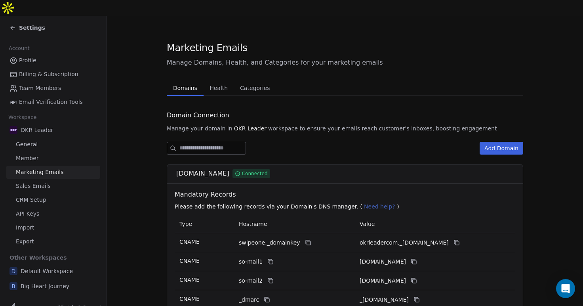
click at [14, 25] on icon at bounding box center [13, 28] width 6 height 6
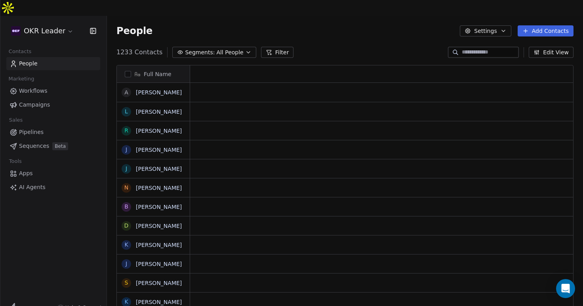
scroll to position [269, 476]
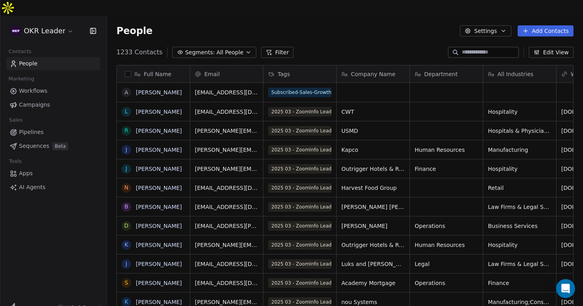
click at [60, 13] on html "OKR Leader Contacts People Marketing Workflows Campaigns Sales Pipelines Sequen…" at bounding box center [291, 161] width 583 height 322
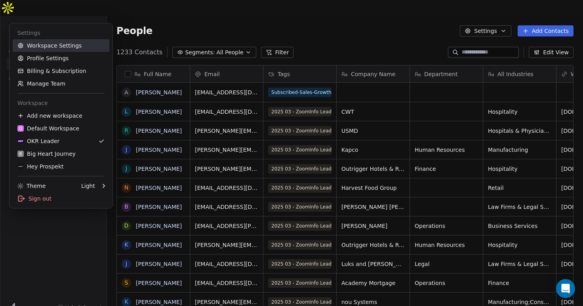
click at [58, 44] on link "Workspace Settings" at bounding box center [61, 45] width 97 height 13
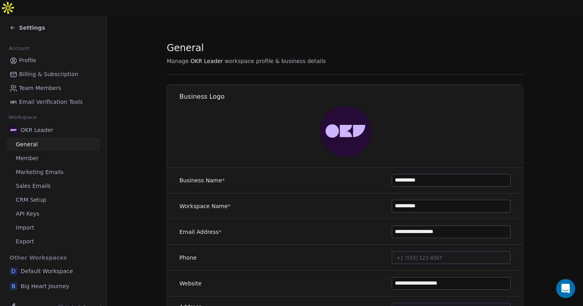
click at [32, 196] on span "CRM Setup" at bounding box center [31, 200] width 30 height 8
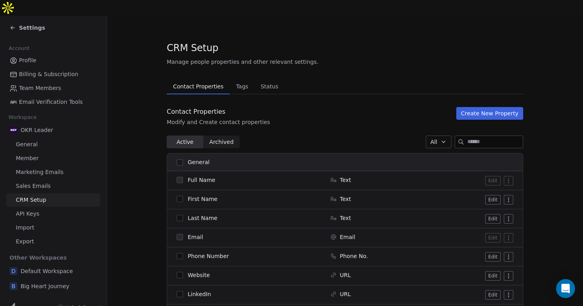
click at [238, 81] on span "Tags" at bounding box center [242, 86] width 19 height 11
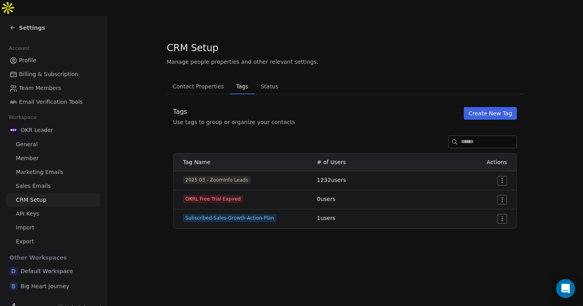
click at [493, 107] on button "Create New Tag" at bounding box center [490, 113] width 53 height 13
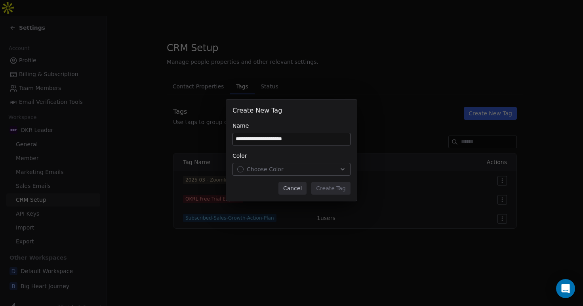
type input "**********"
click at [301, 171] on div "Choose Color" at bounding box center [291, 169] width 109 height 8
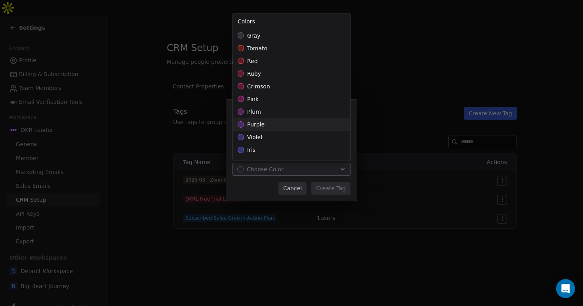
click at [258, 127] on span "purple" at bounding box center [255, 124] width 17 height 8
click at [326, 185] on div "**********" at bounding box center [291, 153] width 583 height 132
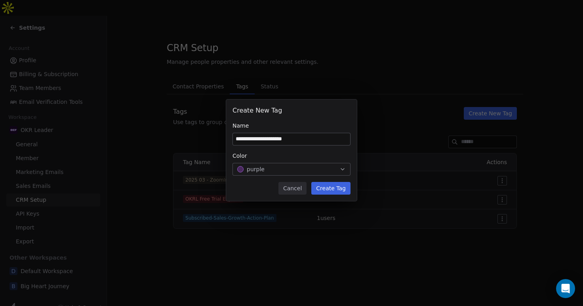
click at [326, 189] on button "Create Tag" at bounding box center [330, 188] width 39 height 13
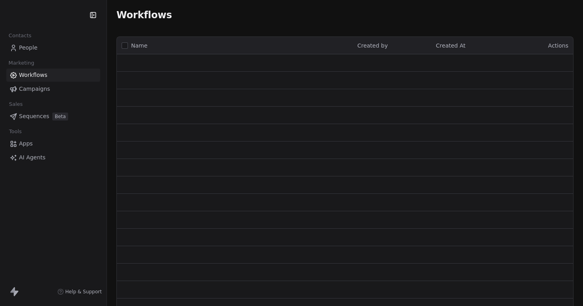
click at [32, 47] on span "People" at bounding box center [28, 48] width 19 height 8
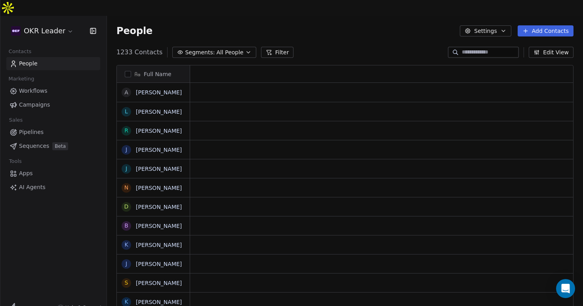
scroll to position [269, 476]
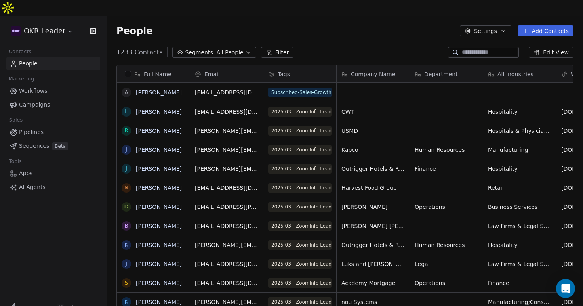
click at [0, 0] on button "grid" at bounding box center [0, 0] width 0 height 0
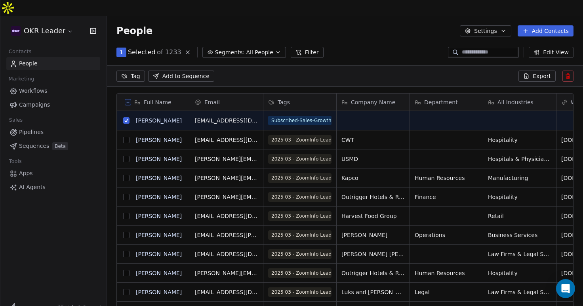
click at [565, 73] on icon at bounding box center [568, 76] width 6 height 6
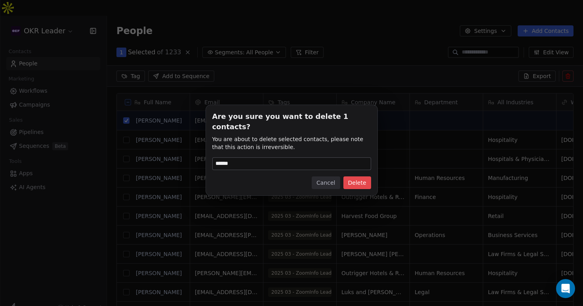
type input "******"
click at [364, 180] on button "Delete" at bounding box center [357, 182] width 28 height 13
